Goal: Information Seeking & Learning: Learn about a topic

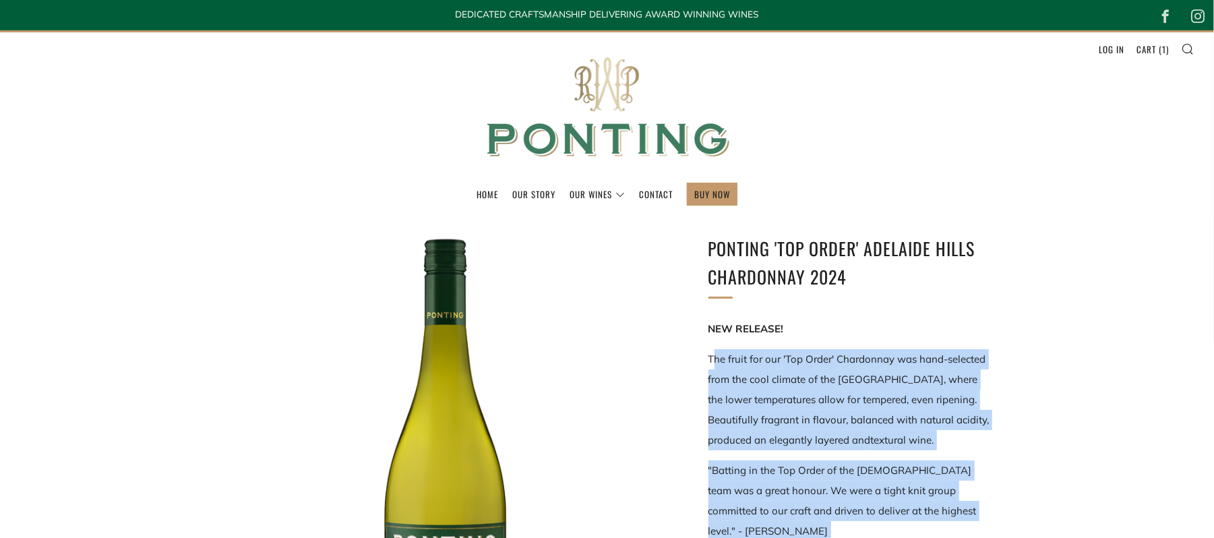
click at [621, 122] on img at bounding box center [607, 107] width 270 height 150
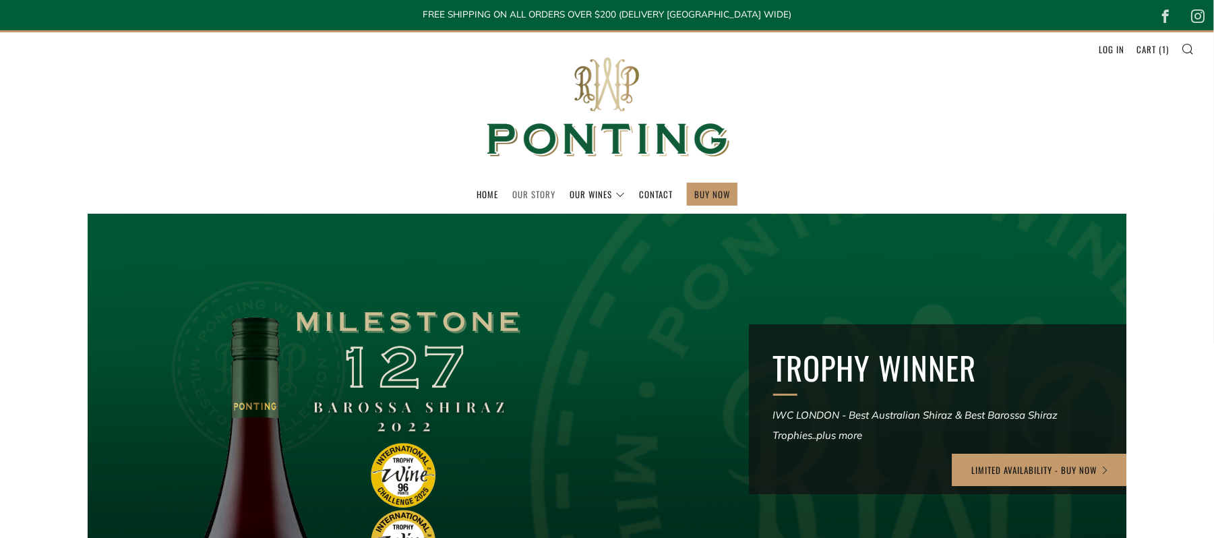
click at [527, 195] on link "Our Story" at bounding box center [533, 194] width 43 height 22
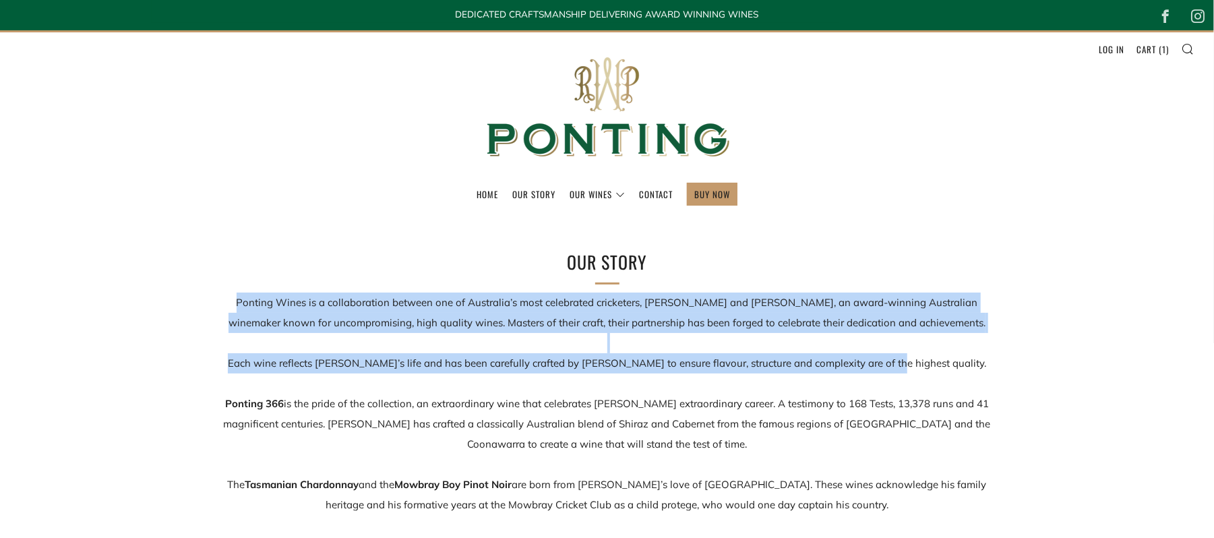
drag, startPoint x: 227, startPoint y: 301, endPoint x: 995, endPoint y: 370, distance: 770.7
click at [995, 370] on div "Our Story Ponting Wines is a collaboration between one of Australia’s most cele…" at bounding box center [607, 462] width 809 height 429
copy p "Ponting Wines is a collaboration between one of Australia’s most celebrated cri…"
click at [604, 121] on img at bounding box center [607, 107] width 270 height 150
